Goal: Register for event/course

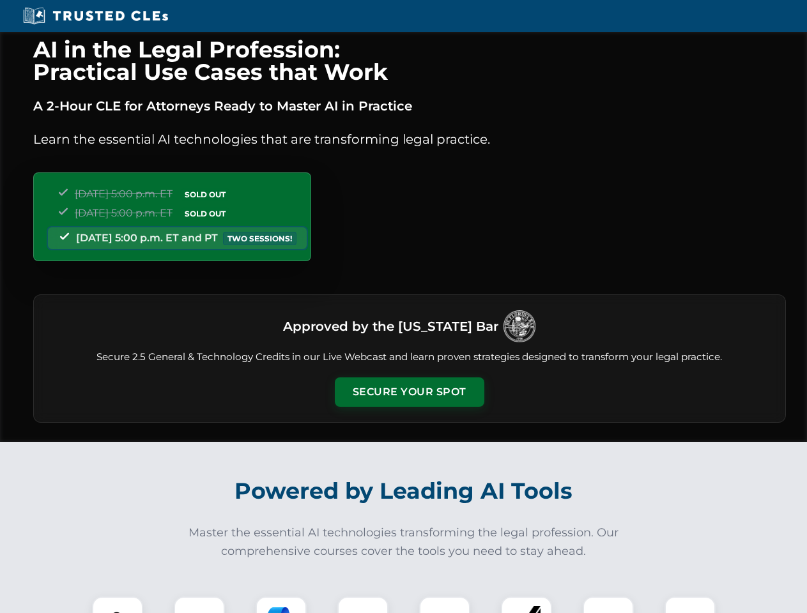
click at [409, 392] on button "Secure Your Spot" at bounding box center [409, 391] width 149 height 29
click at [118, 605] on img at bounding box center [117, 622] width 37 height 37
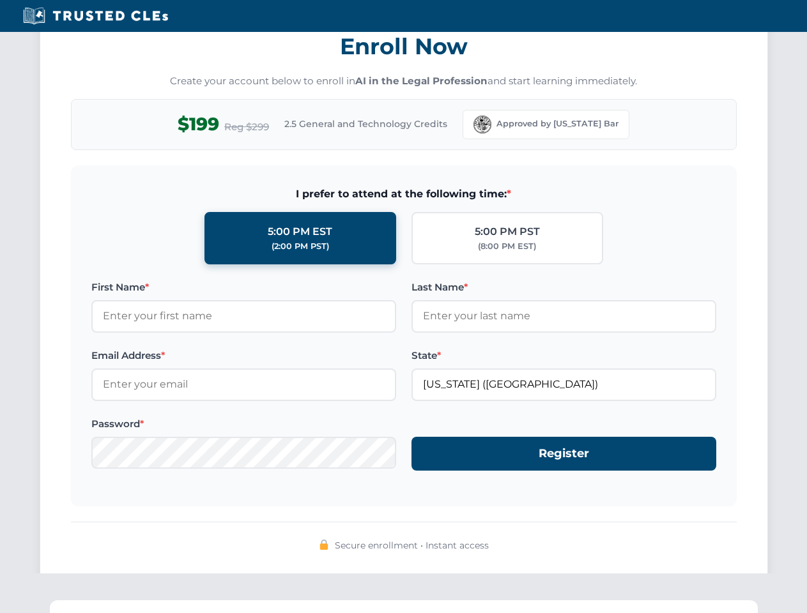
scroll to position [1254, 0]
